Goal: Task Accomplishment & Management: Use online tool/utility

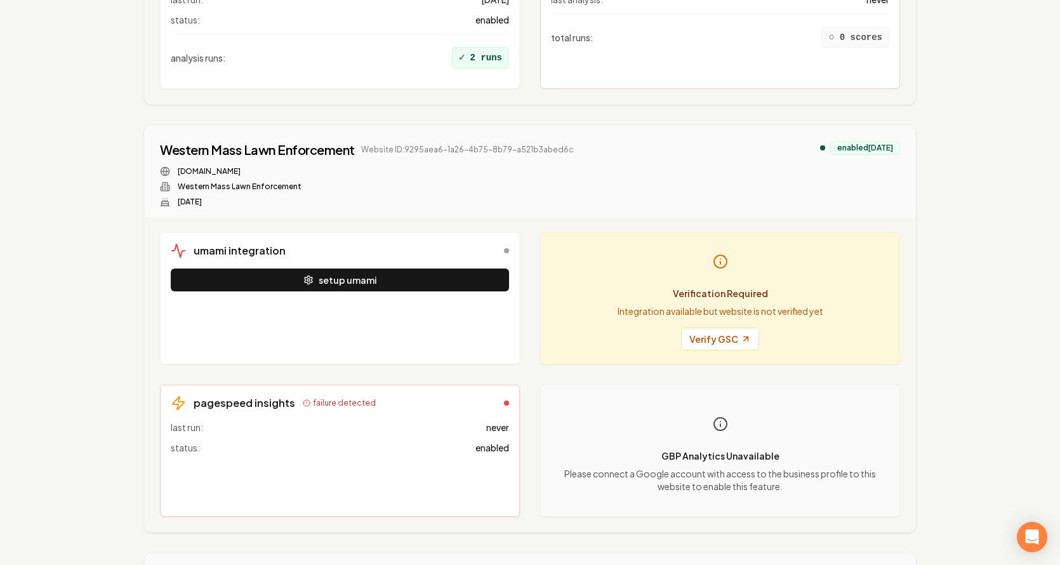
scroll to position [623, 0]
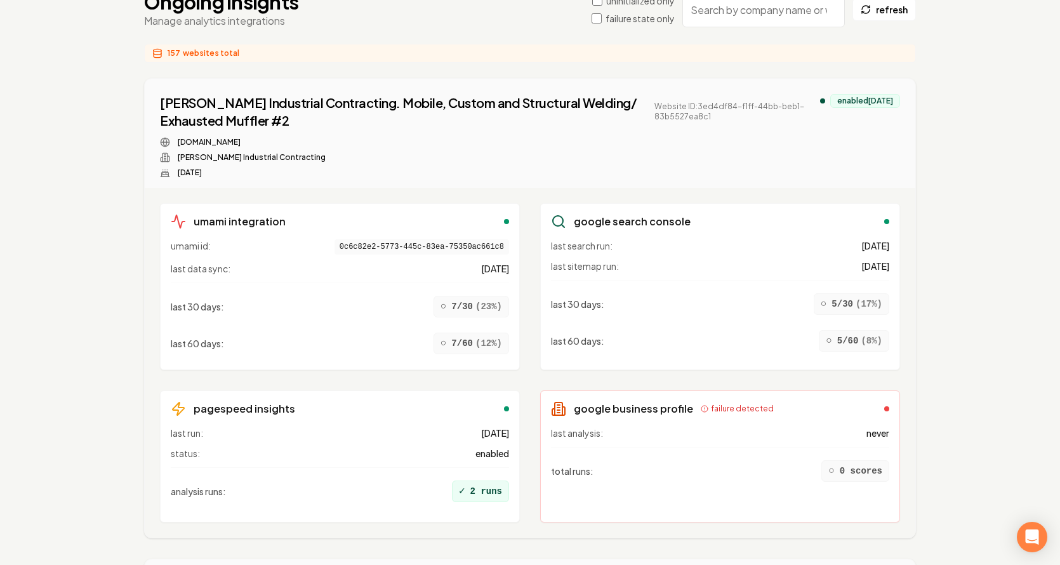
scroll to position [0, 0]
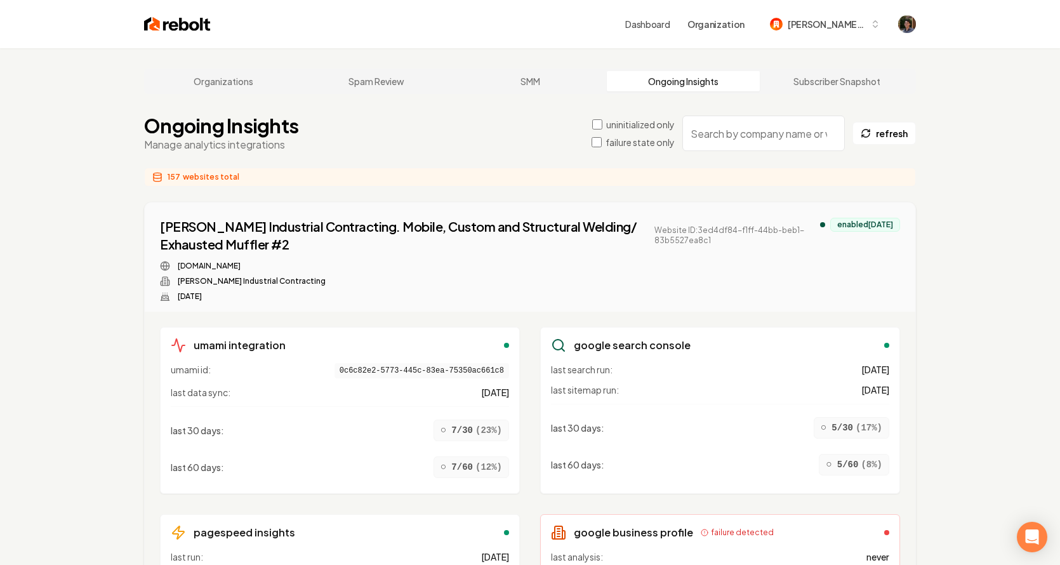
click at [748, 135] on input "search" at bounding box center [763, 134] width 162 height 36
click at [604, 138] on div "failure state only" at bounding box center [632, 142] width 83 height 13
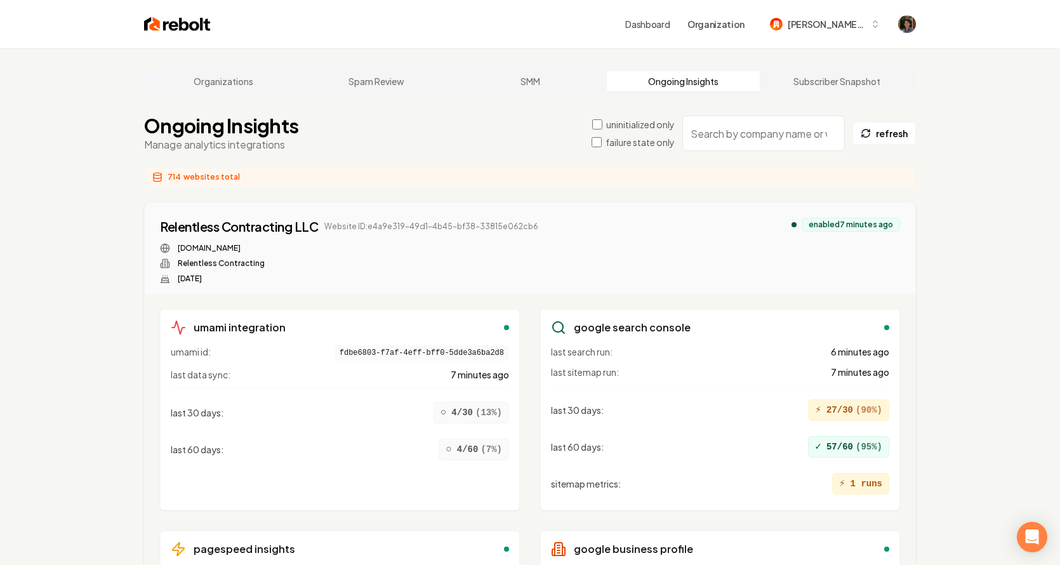
click at [746, 136] on input "search" at bounding box center [763, 134] width 162 height 36
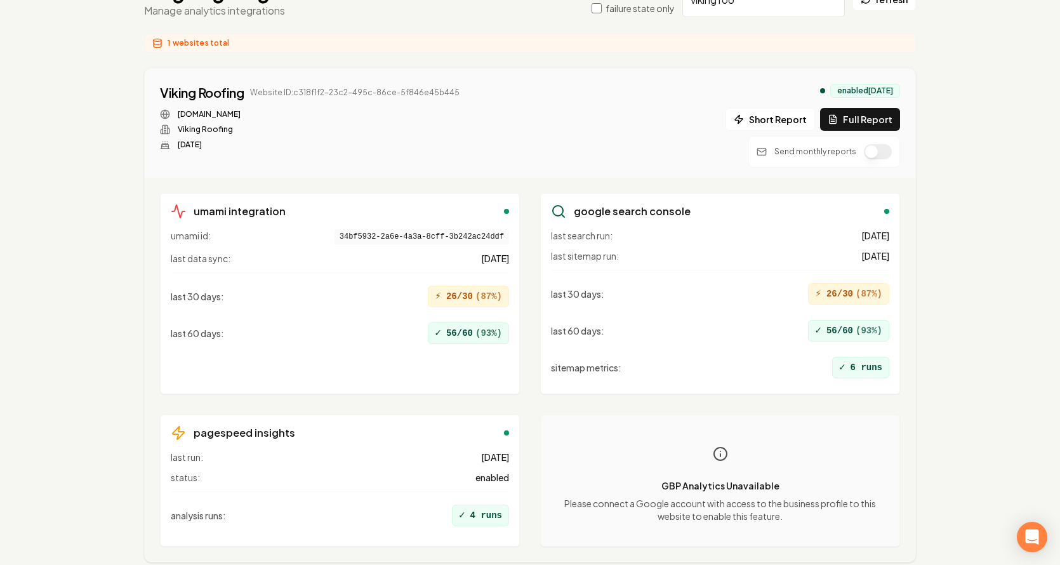
scroll to position [190, 0]
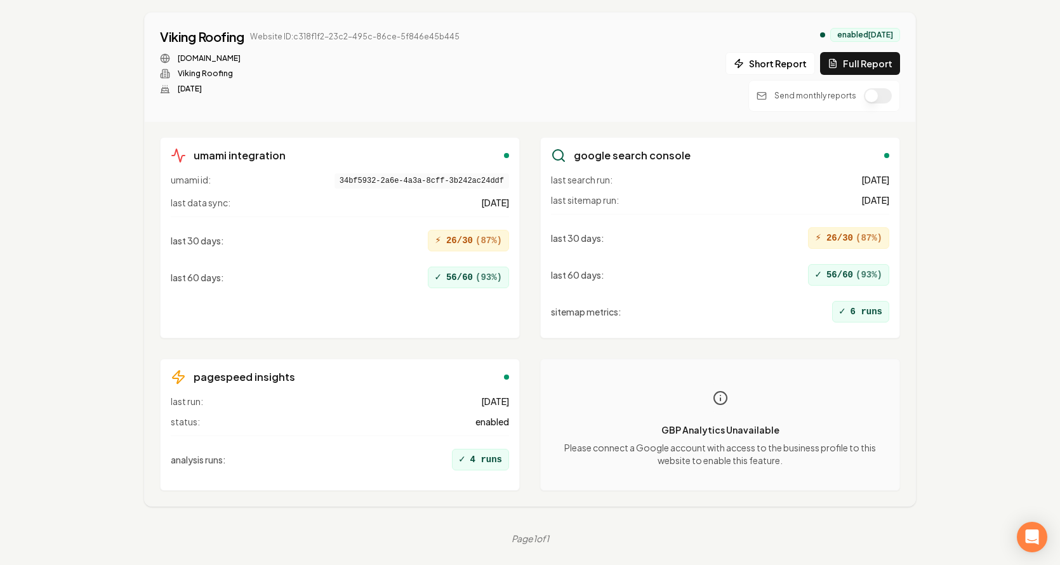
type input "viking roo"
drag, startPoint x: 314, startPoint y: 393, endPoint x: 308, endPoint y: 413, distance: 21.3
click at [314, 393] on div "pagespeed insights last run: [DATE] status: enabled analysis runs : ✓ 4 runs" at bounding box center [340, 425] width 360 height 132
drag, startPoint x: 199, startPoint y: 366, endPoint x: 264, endPoint y: 403, distance: 75.3
click at [264, 403] on div "pagespeed insights last run: [DATE] status: enabled analysis runs : ✓ 4 runs" at bounding box center [340, 425] width 360 height 132
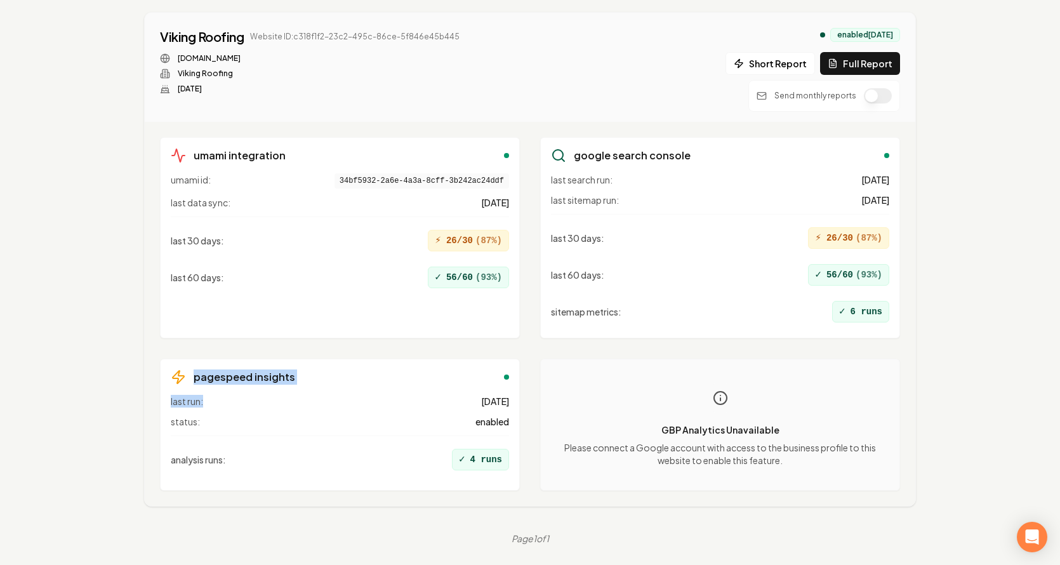
click at [264, 403] on div "last run: [DATE]" at bounding box center [340, 401] width 338 height 13
click at [952, 126] on div "Organizations Spam Review SMM Ongoing Insights Subscriber Snapshot Ongoing Insi…" at bounding box center [530, 211] width 1060 height 706
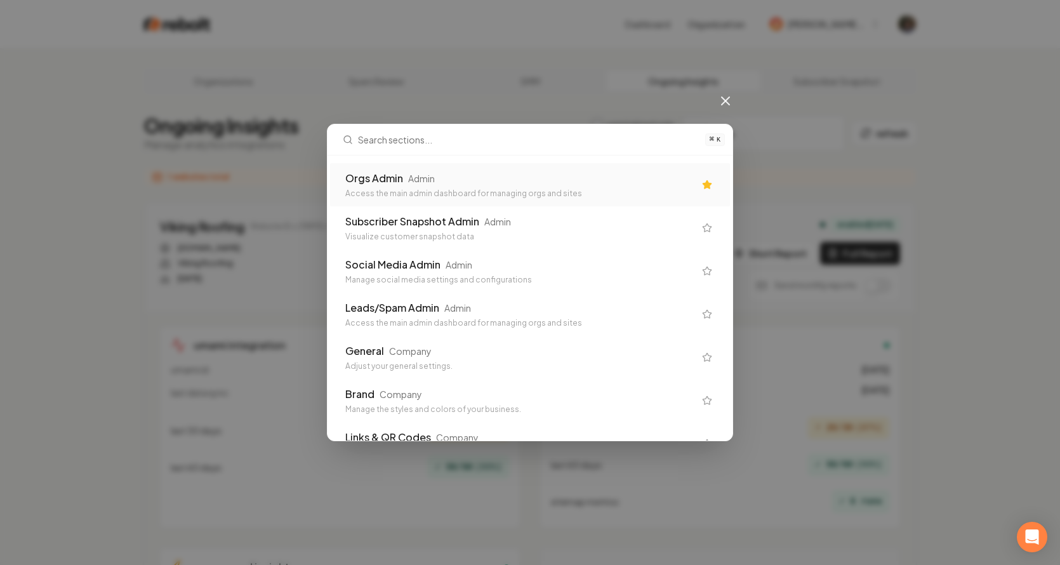
scroll to position [0, 0]
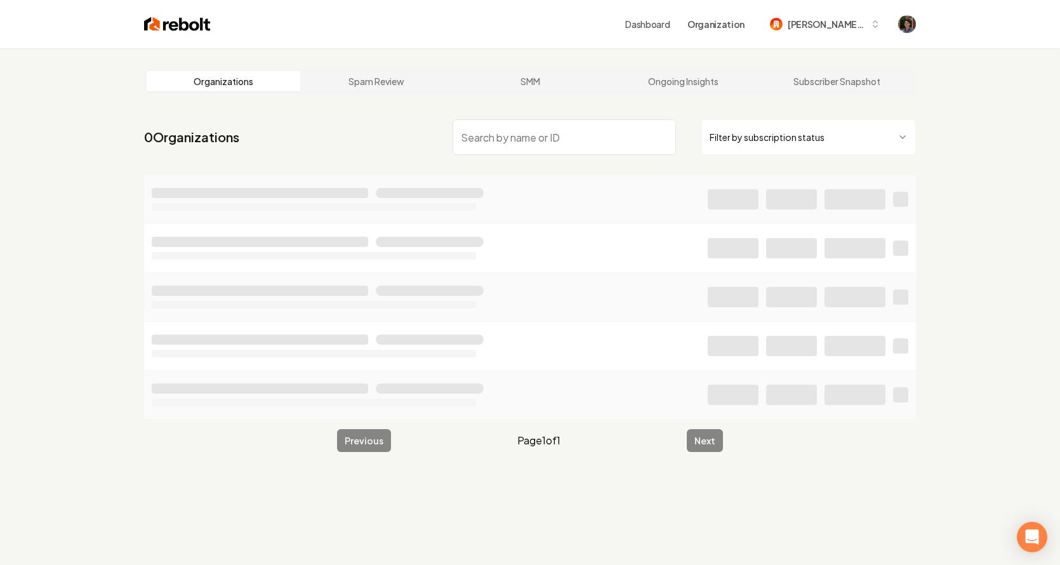
type input "f1b88e16-ee75-4e64-8869-cb922a4fd2b8"
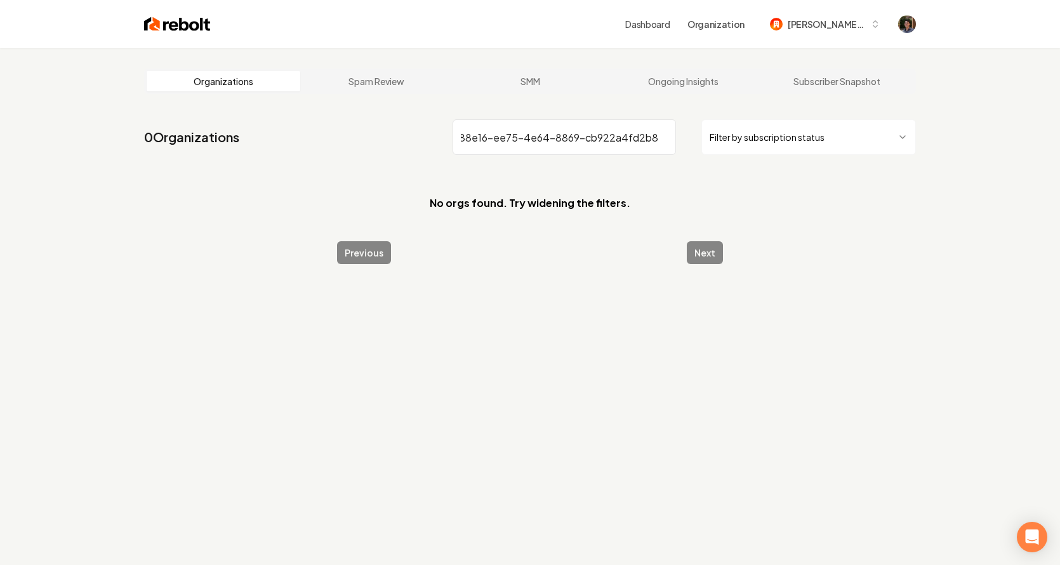
click at [668, 138] on input "f1b88e16-ee75-4e64-8869-cb922a4fd2b8" at bounding box center [563, 137] width 223 height 36
click at [663, 138] on input "f1b88e16-ee75-4e64-8869-cb922a4fd2b8" at bounding box center [563, 137] width 223 height 36
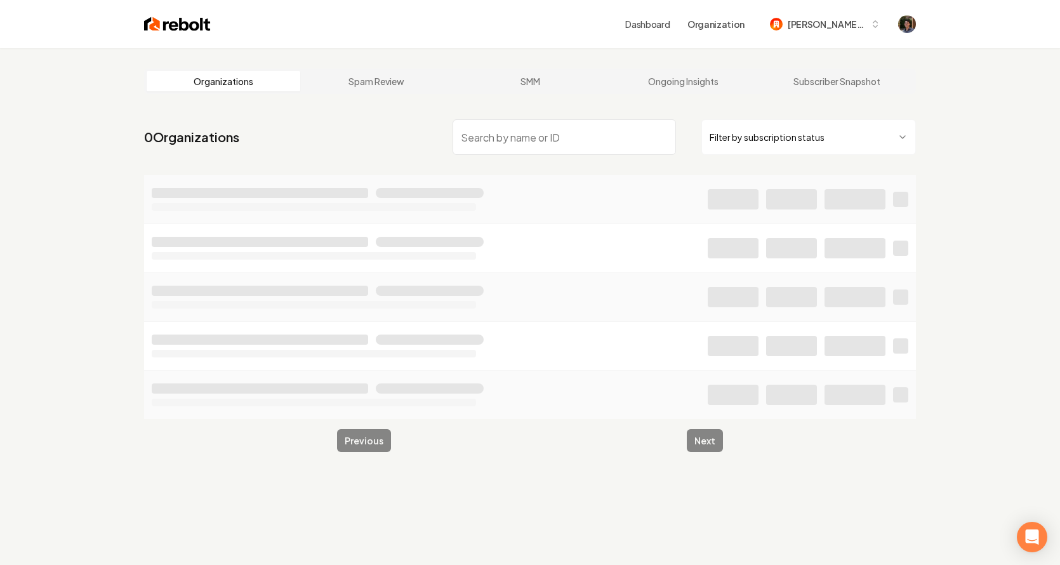
click at [579, 143] on input "search" at bounding box center [563, 137] width 223 height 36
drag, startPoint x: 512, startPoint y: 138, endPoint x: 388, endPoint y: 135, distance: 123.2
click at [388, 135] on nav "3050 Organizations f1b88e16-ee75-4e64-8869-cb922a4fd2b8 Filter by subscription …" at bounding box center [530, 142] width 772 height 56
click at [510, 138] on input "f1b88e16-ee75-4e64-8869-cb922a4fd2b8" at bounding box center [563, 137] width 223 height 36
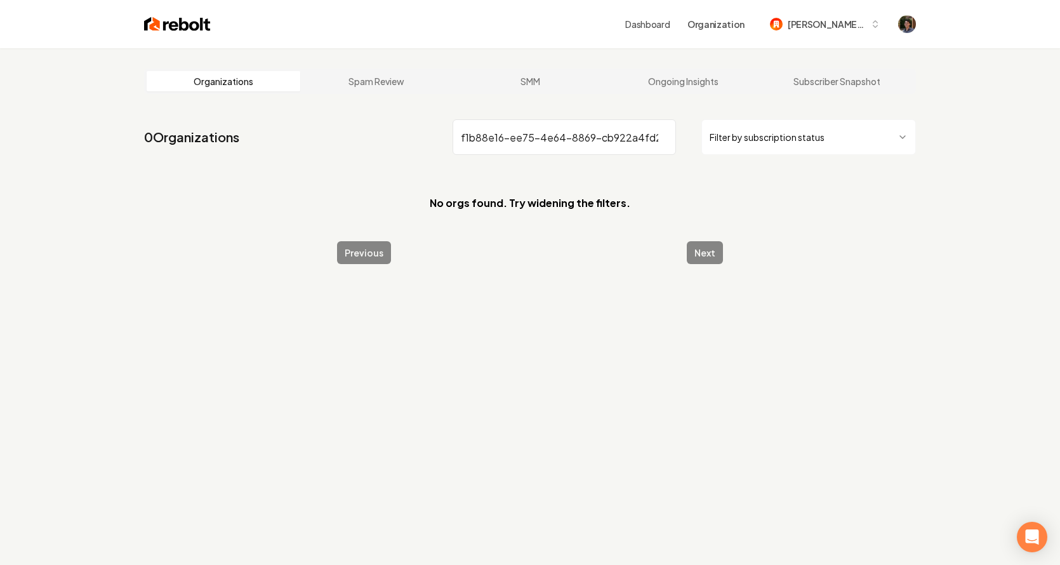
click at [793, 143] on html "Dashboard Organization [PERSON_NAME]-62 Organizations Spam Review SMM Ongoing I…" at bounding box center [530, 282] width 1060 height 565
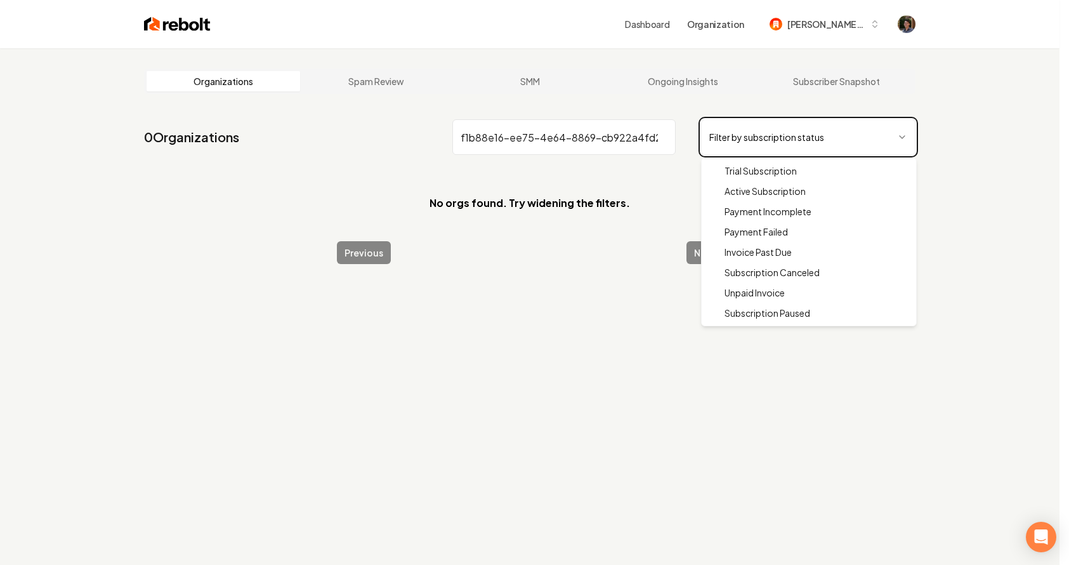
click at [816, 139] on html "Dashboard Organization [PERSON_NAME]-62 Organizations Spam Review SMM Ongoing I…" at bounding box center [534, 282] width 1069 height 565
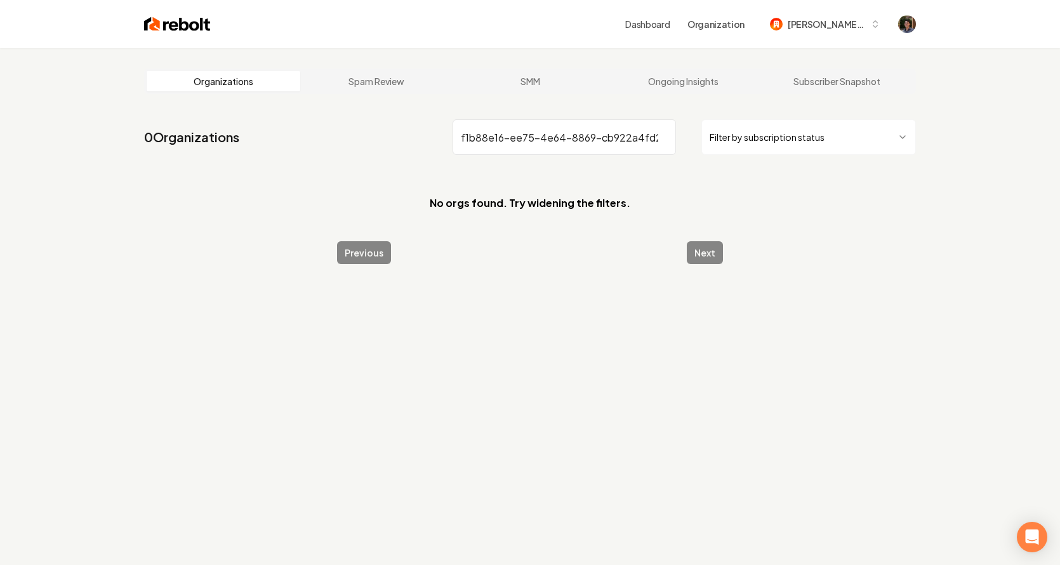
scroll to position [0, 17]
drag, startPoint x: 510, startPoint y: 137, endPoint x: 822, endPoint y: 130, distance: 312.9
click at [822, 130] on div "f1b88e16-ee75-4e64-8869-cb922a4fd2b8 Filter by subscription status" at bounding box center [683, 137] width 463 height 36
click at [577, 135] on input "f1b88e16-ee75-4e64-8869-cb922a4fd2b8" at bounding box center [563, 137] width 223 height 36
drag, startPoint x: 488, startPoint y: 140, endPoint x: 786, endPoint y: 143, distance: 298.3
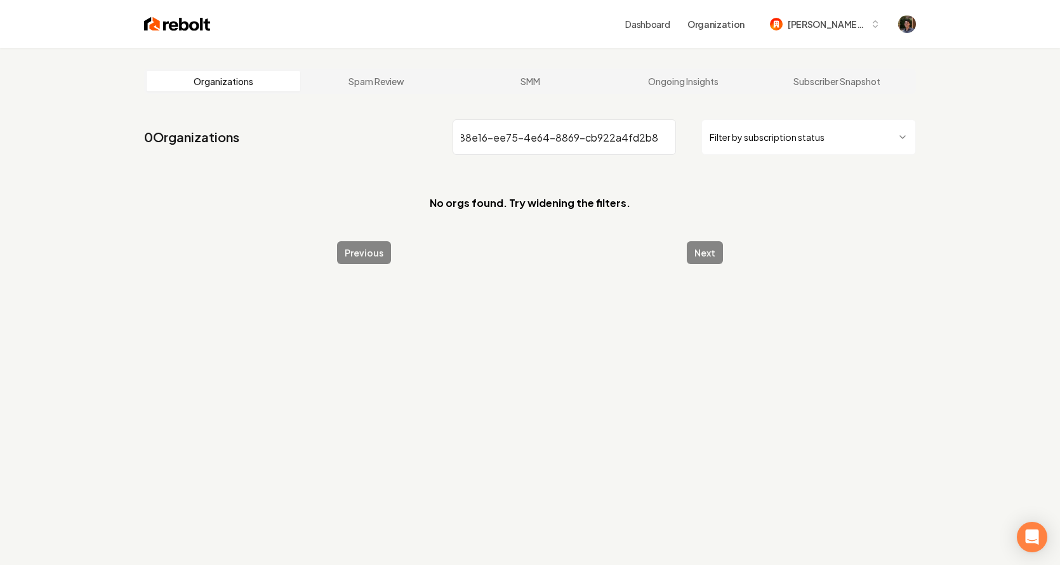
click at [786, 143] on div "f1b88e16-ee75-4e64-8869-cb922a4fd2b8 Filter by subscription status" at bounding box center [683, 137] width 463 height 36
type input "f1b88e16"
click at [857, 84] on link "Subscriber Snapshot" at bounding box center [837, 81] width 154 height 20
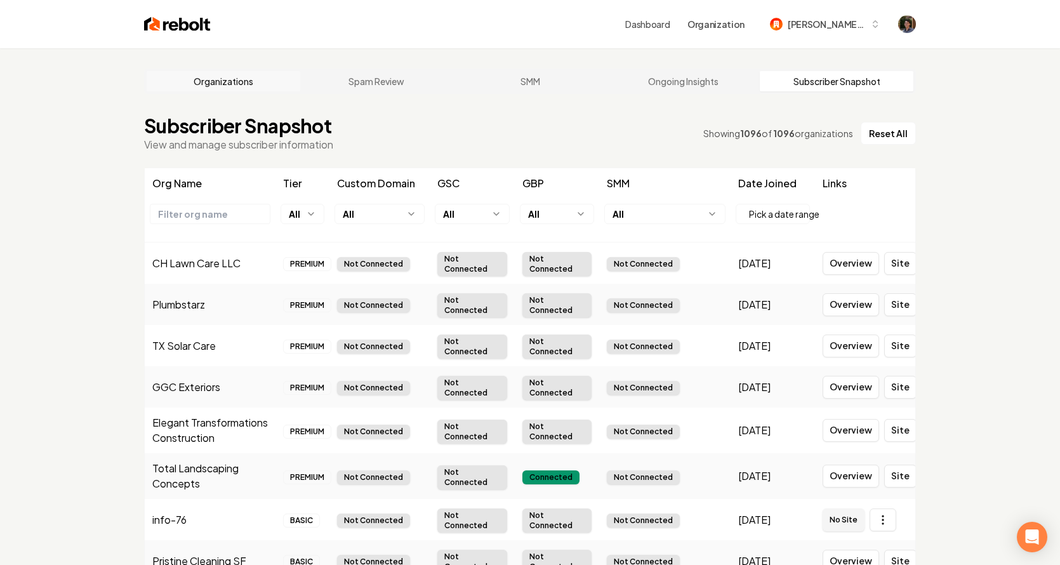
click at [233, 77] on link "Organizations" at bounding box center [224, 81] width 154 height 20
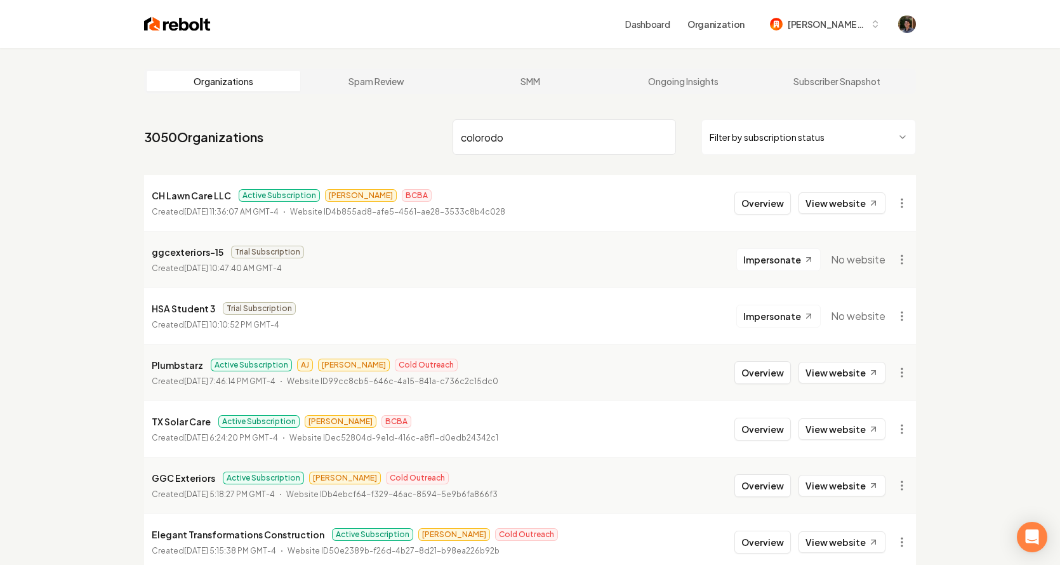
type input "colorodo"
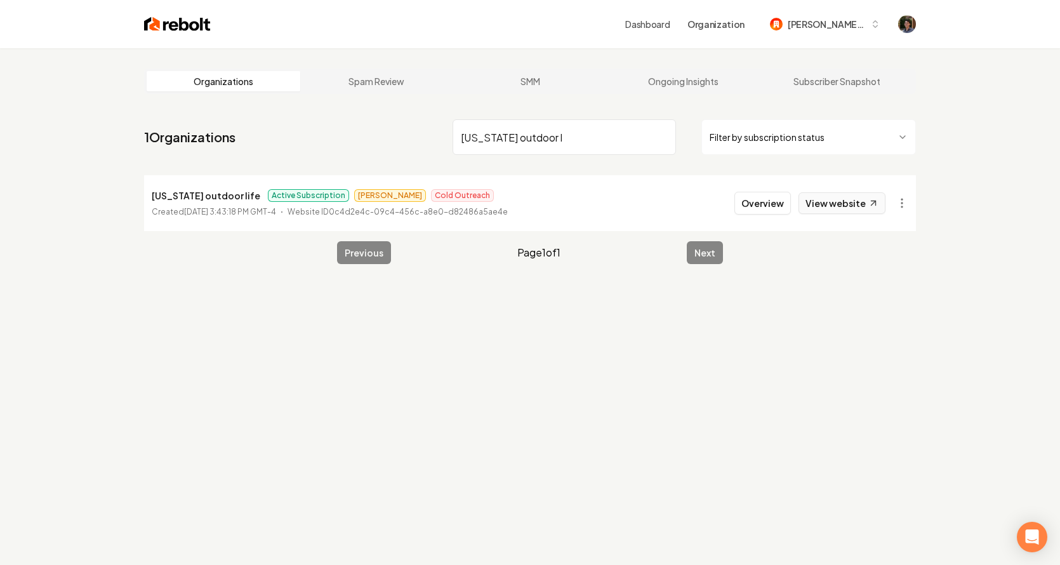
type input "[US_STATE] outdoor l"
click at [831, 206] on link "View website" at bounding box center [841, 203] width 87 height 22
click at [776, 200] on button "Overview" at bounding box center [762, 203] width 56 height 23
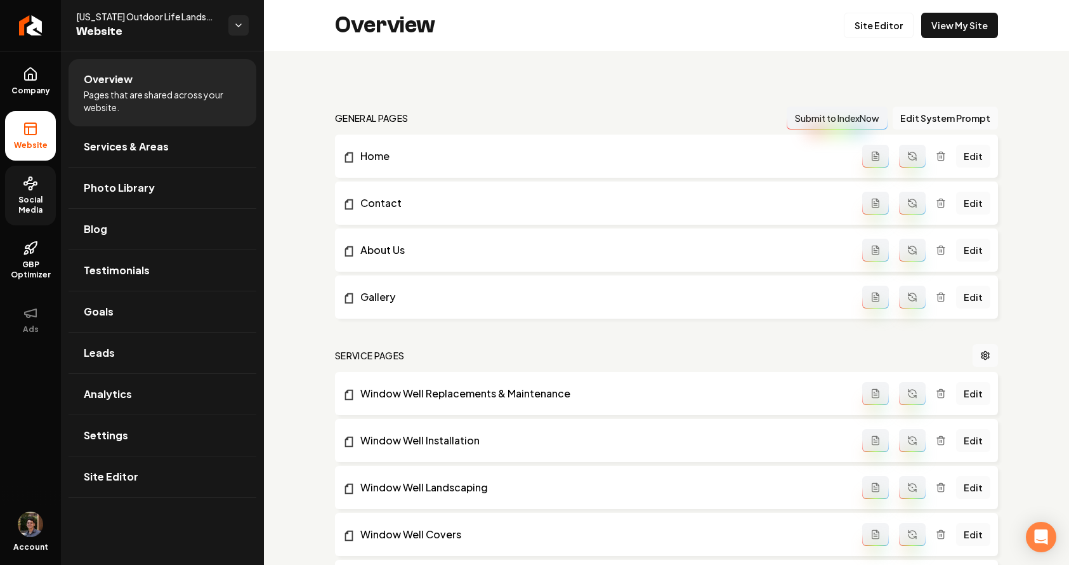
click at [30, 205] on span "Social Media" at bounding box center [30, 205] width 51 height 20
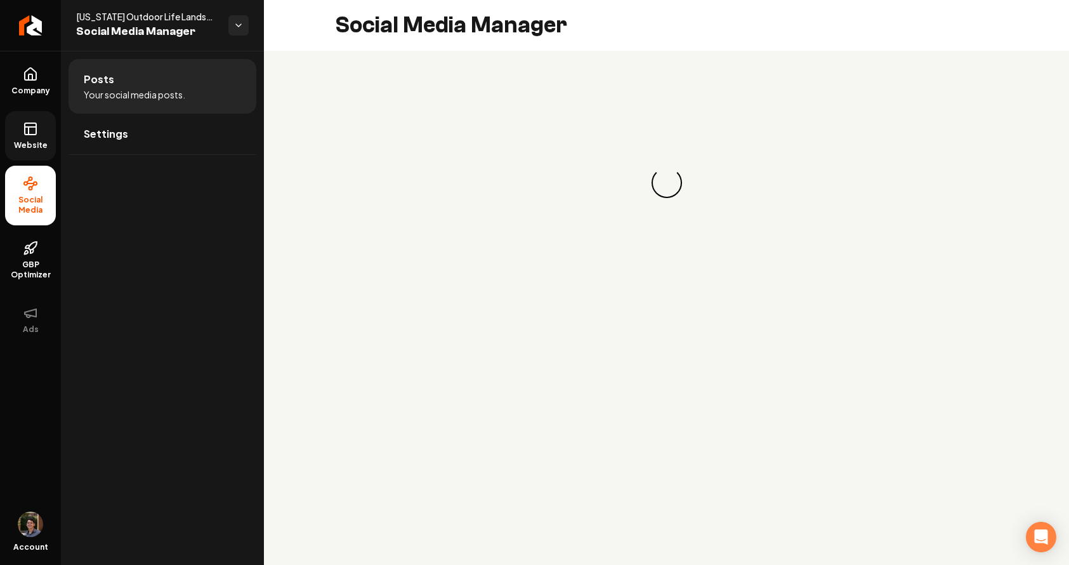
click at [37, 138] on link "Website" at bounding box center [30, 136] width 51 height 50
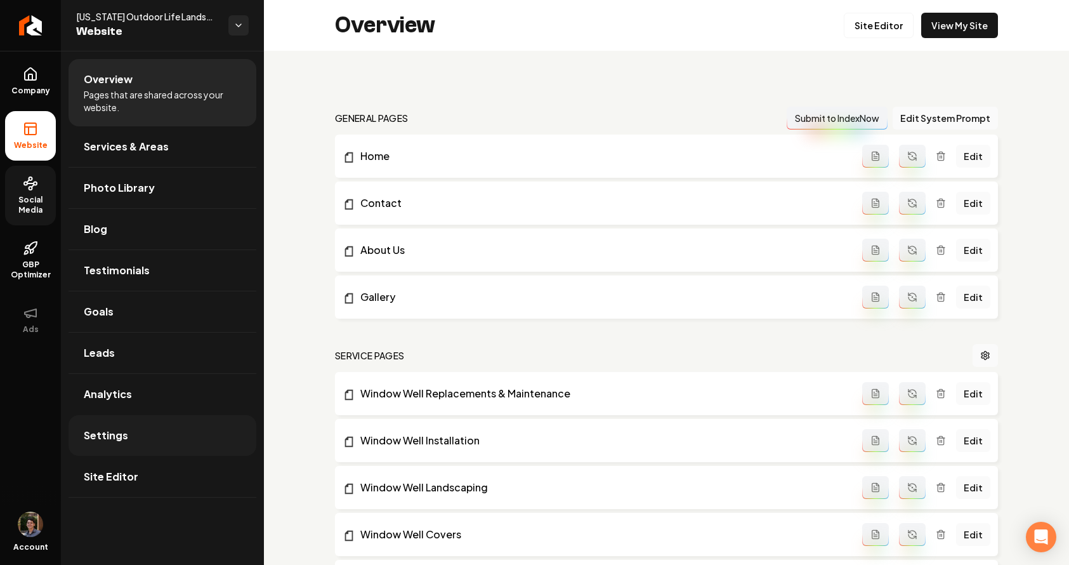
click at [143, 435] on link "Settings" at bounding box center [163, 435] width 188 height 41
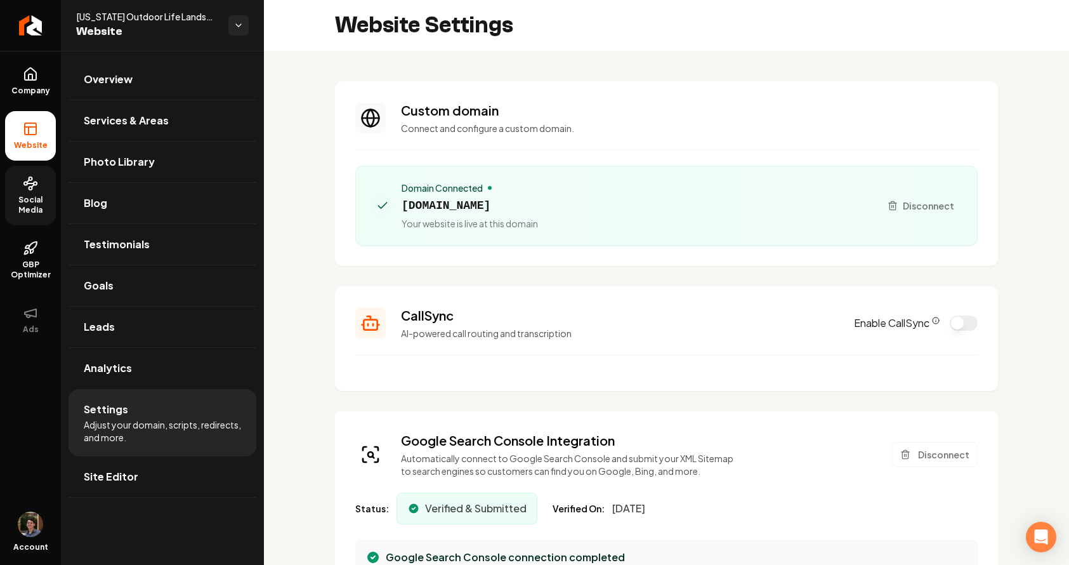
scroll to position [46, 0]
